Goal: Task Accomplishment & Management: Manage account settings

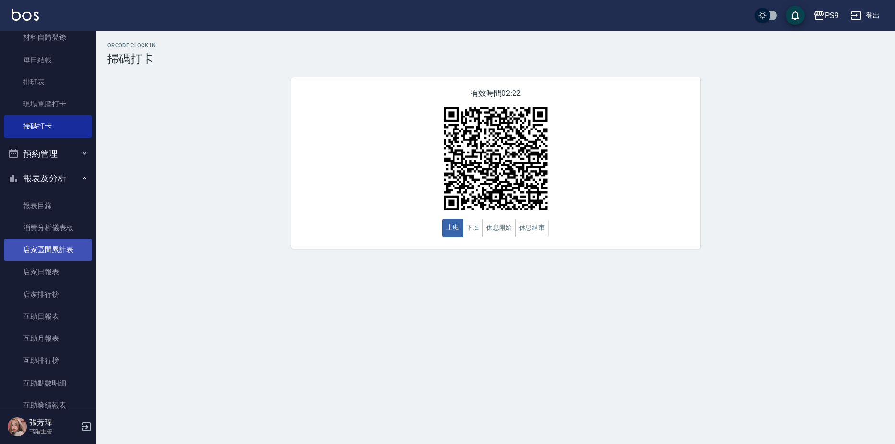
scroll to position [288, 0]
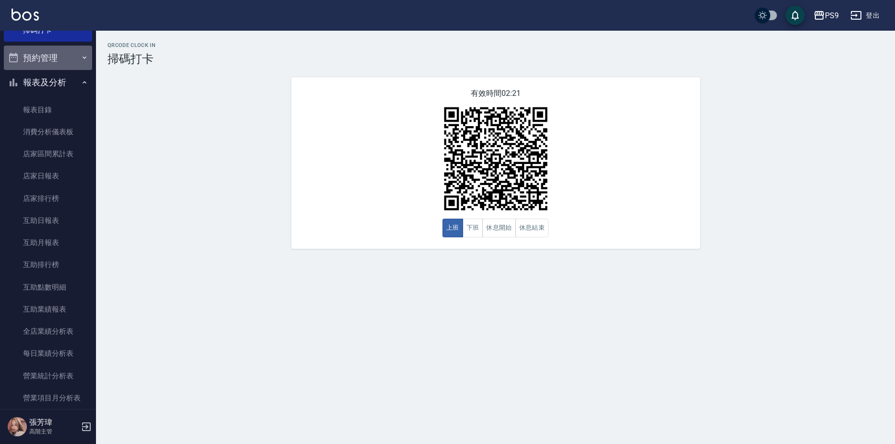
click at [62, 54] on button "預約管理" at bounding box center [48, 58] width 88 height 25
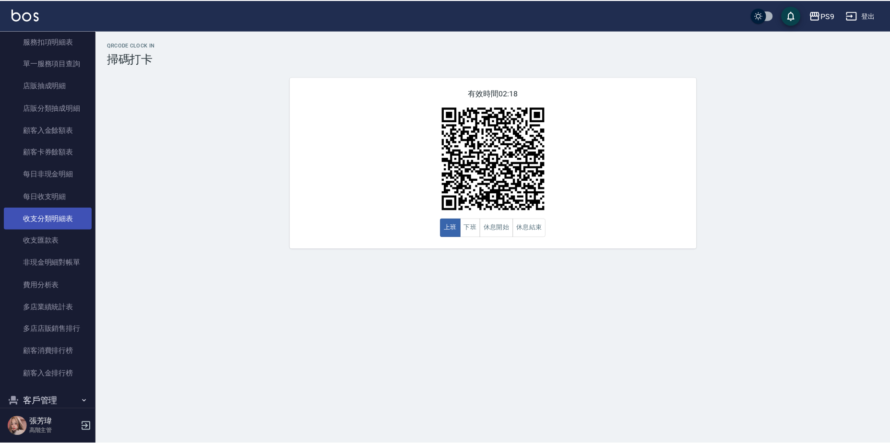
scroll to position [1122, 0]
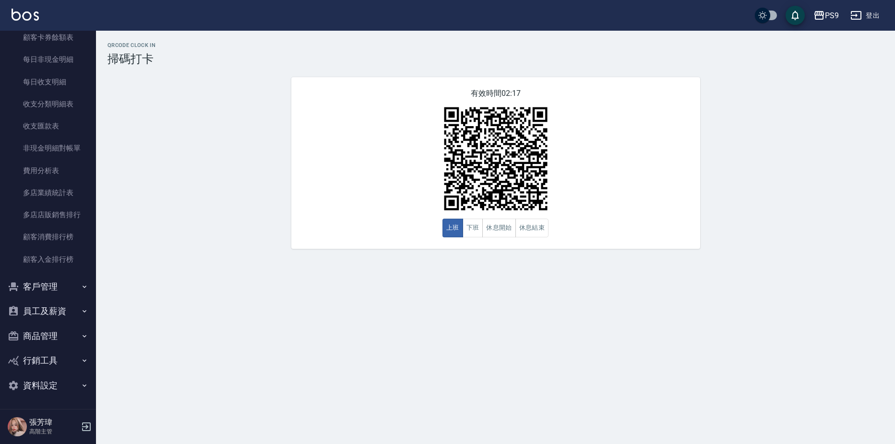
drag, startPoint x: 46, startPoint y: 285, endPoint x: 45, endPoint y: 290, distance: 5.8
click at [45, 282] on button "客戶管理" at bounding box center [48, 287] width 88 height 25
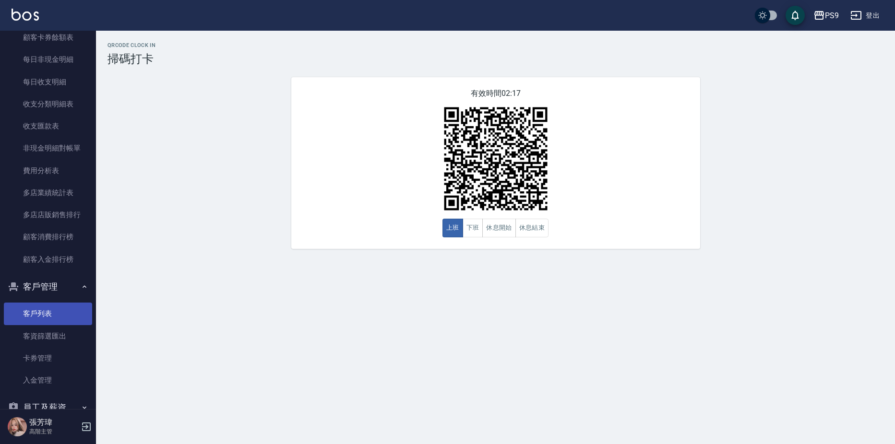
click at [50, 314] on link "客戶列表" at bounding box center [48, 314] width 88 height 22
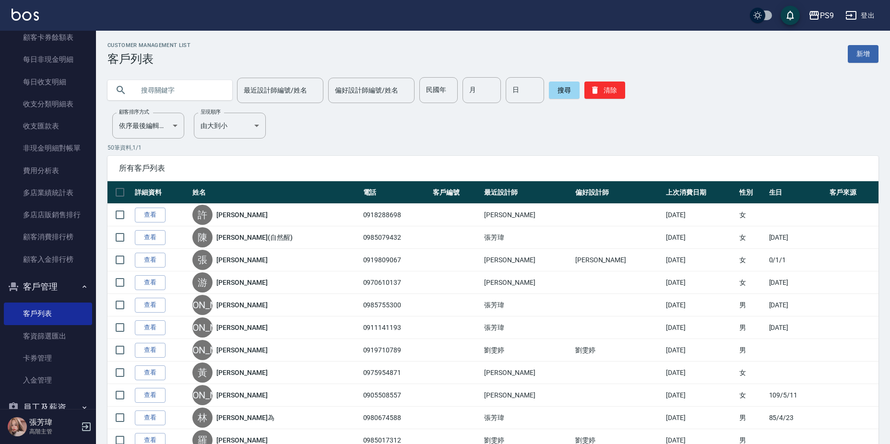
click at [188, 89] on input "text" at bounding box center [179, 90] width 90 height 26
type input "U"
type input "憶"
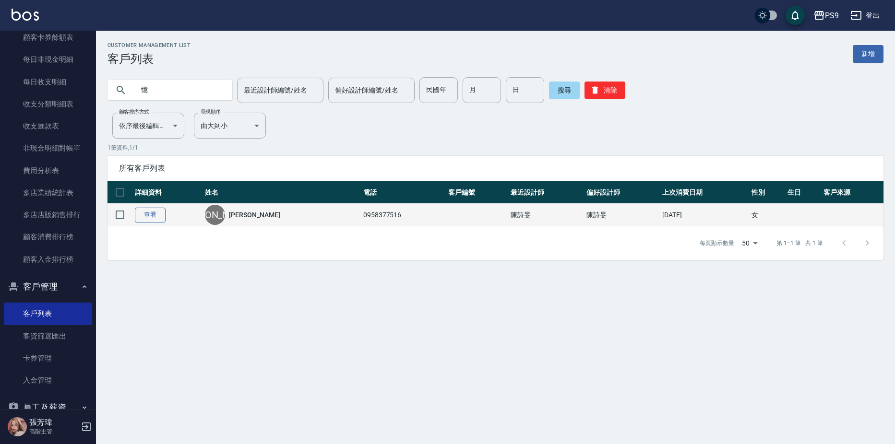
click at [143, 218] on link "查看" at bounding box center [150, 215] width 31 height 15
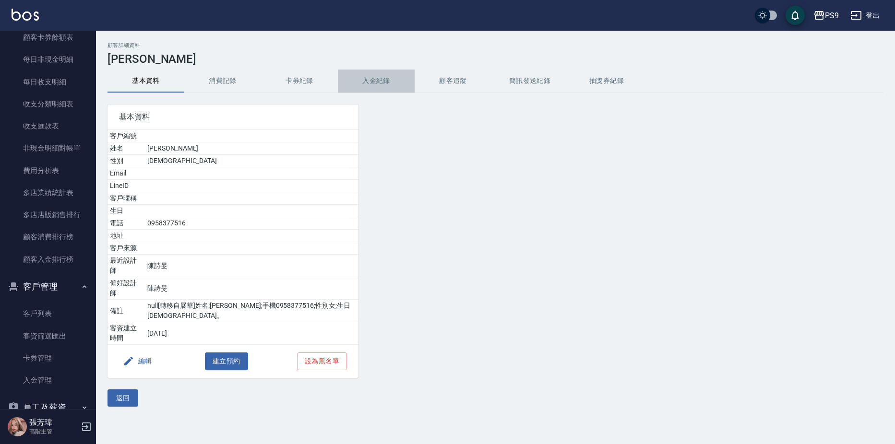
click at [388, 84] on button "入金紀錄" at bounding box center [376, 81] width 77 height 23
